Goal: Navigation & Orientation: Find specific page/section

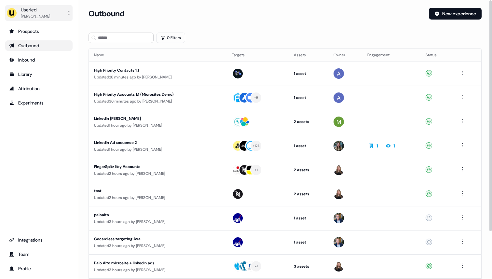
click at [52, 14] on button "Userled [PERSON_NAME]" at bounding box center [38, 13] width 67 height 16
